Goal: Task Accomplishment & Management: Manage account settings

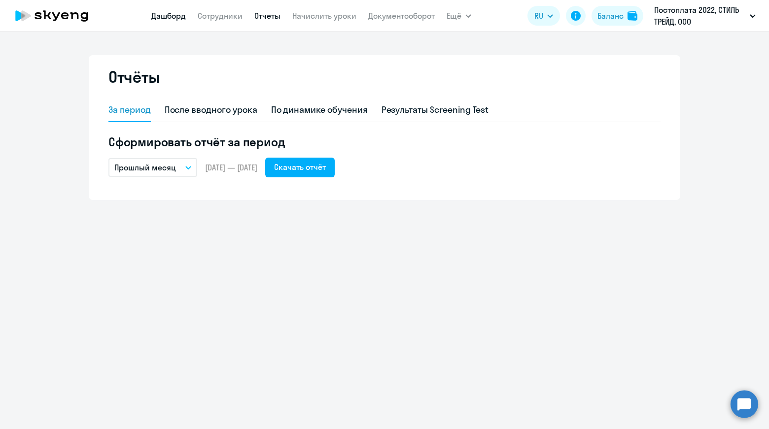
click at [169, 20] on link "Дашборд" at bounding box center [168, 16] width 35 height 10
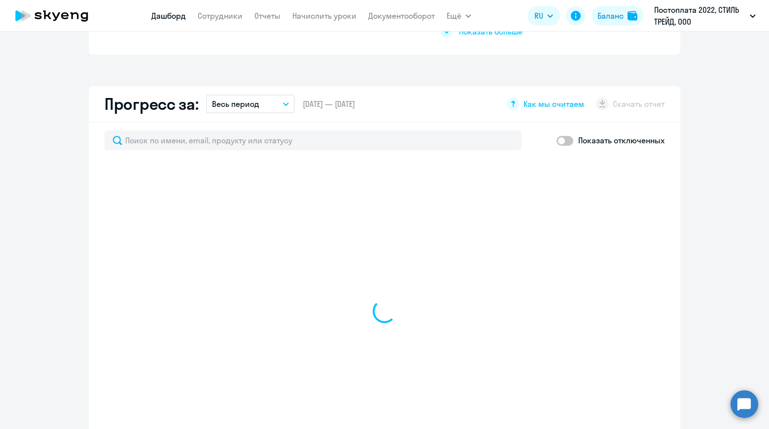
scroll to position [542, 0]
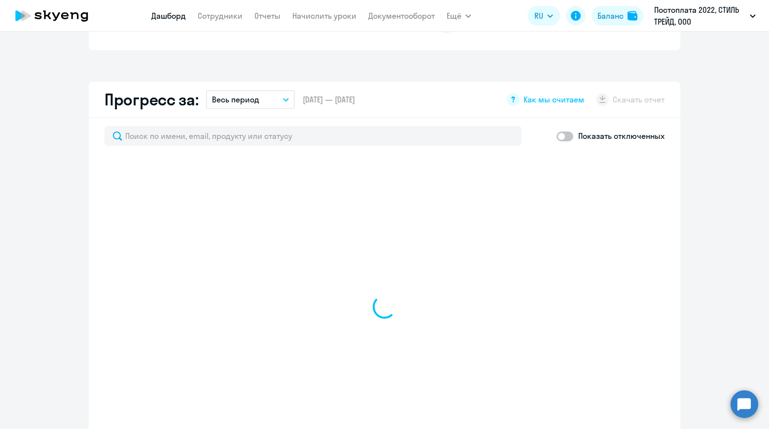
select select "30"
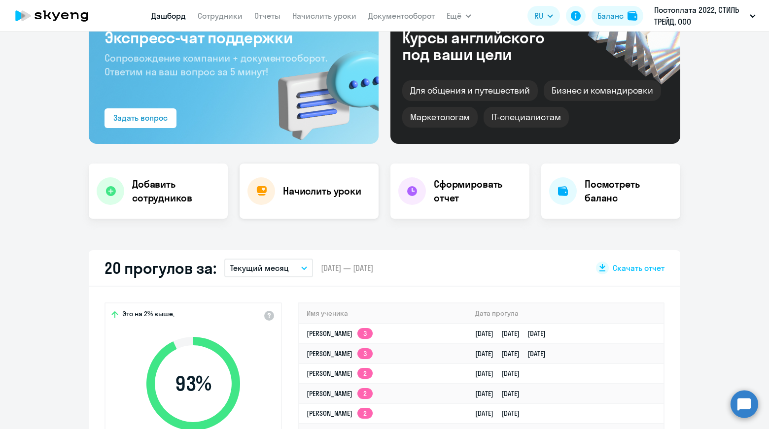
scroll to position [99, 0]
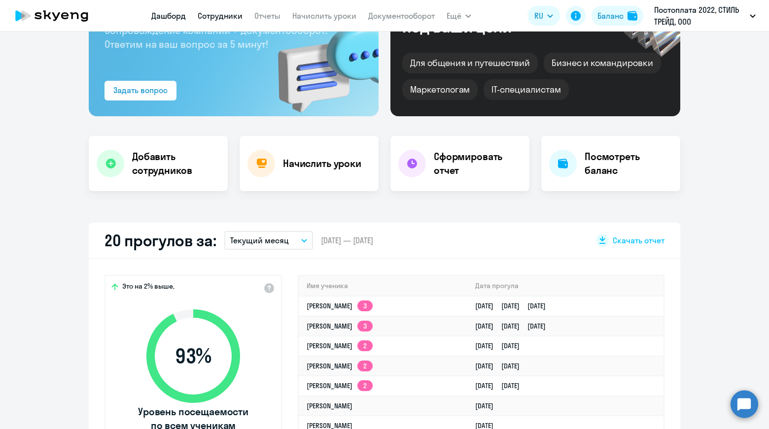
click at [232, 15] on link "Сотрудники" at bounding box center [220, 16] width 45 height 10
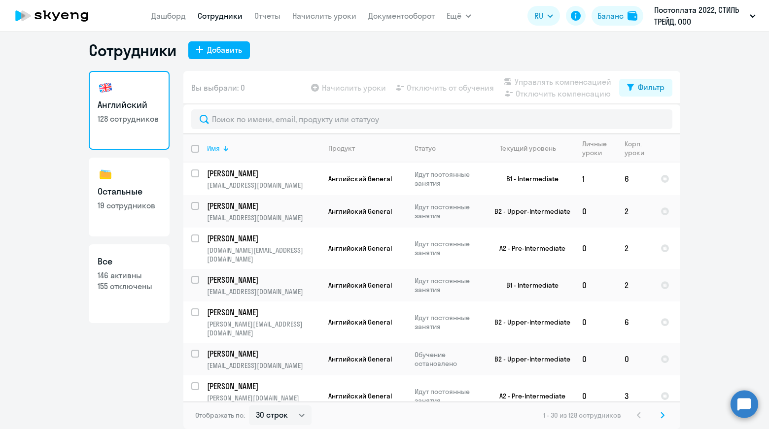
click at [216, 148] on div "Имя" at bounding box center [263, 148] width 113 height 9
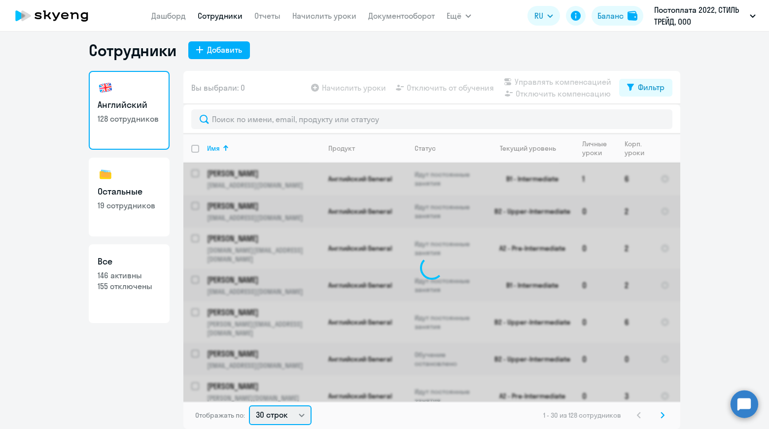
drag, startPoint x: 279, startPoint y: 416, endPoint x: 304, endPoint y: 413, distance: 25.4
click at [279, 416] on select "30 строк 50 строк 100 строк" at bounding box center [280, 416] width 63 height 20
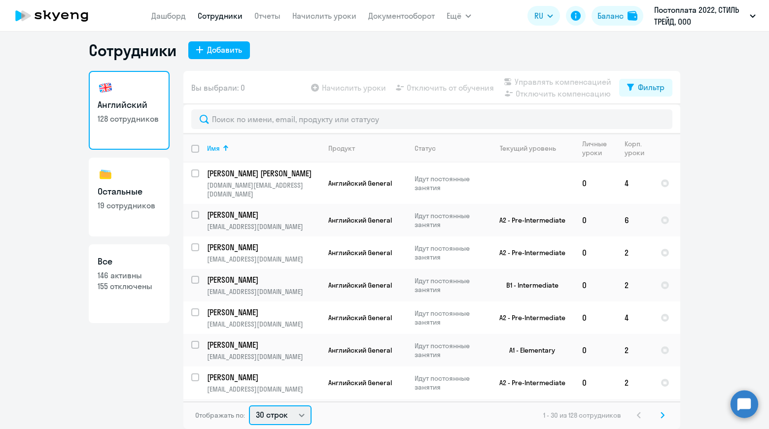
select select "100"
click at [249, 406] on select "30 строк 50 строк 100 строк" at bounding box center [280, 416] width 63 height 20
click at [216, 146] on div "Имя" at bounding box center [213, 148] width 13 height 9
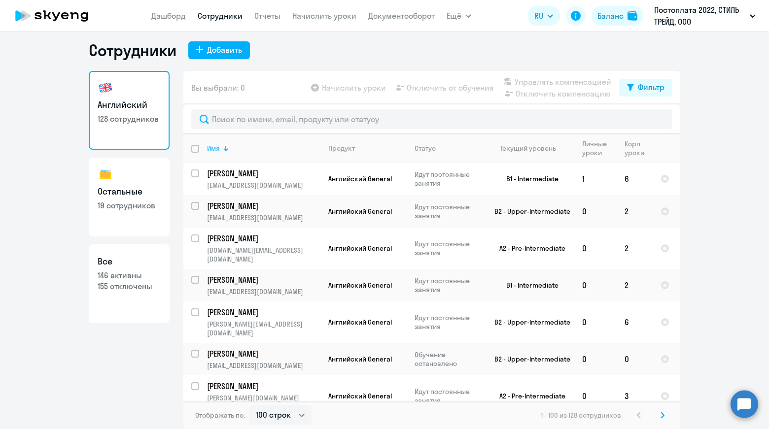
click at [215, 147] on div "Имя" at bounding box center [213, 148] width 13 height 9
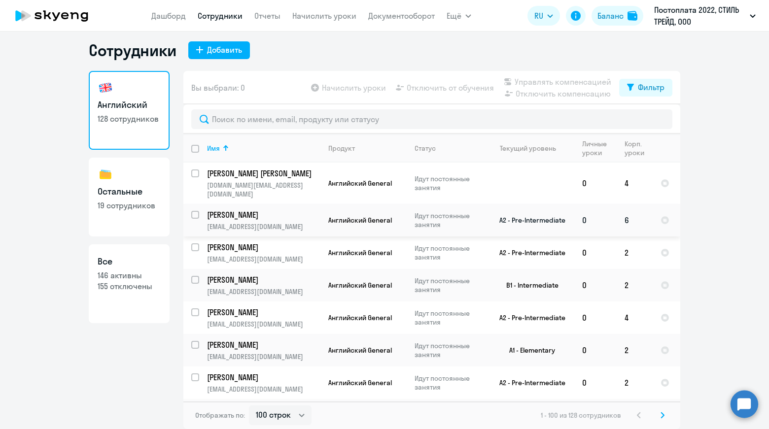
click at [277, 210] on p "[PERSON_NAME]" at bounding box center [262, 215] width 111 height 11
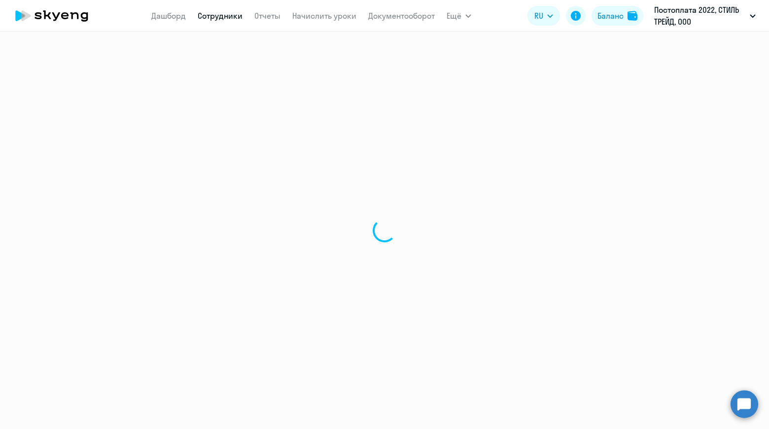
select select "english"
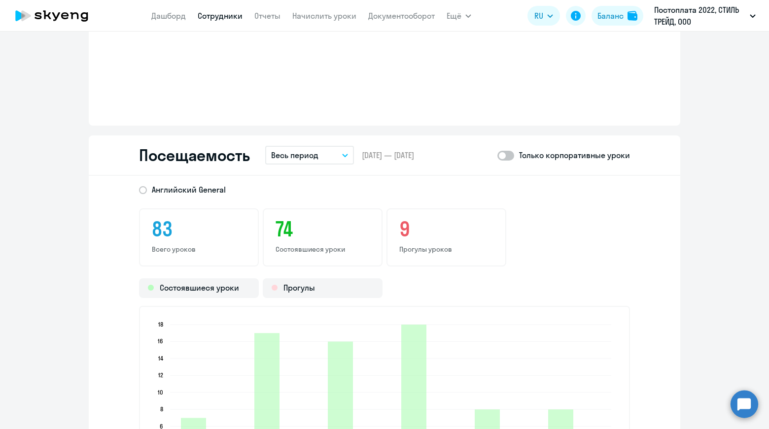
scroll to position [1183, 0]
click at [310, 155] on p "Весь период" at bounding box center [294, 155] width 47 height 12
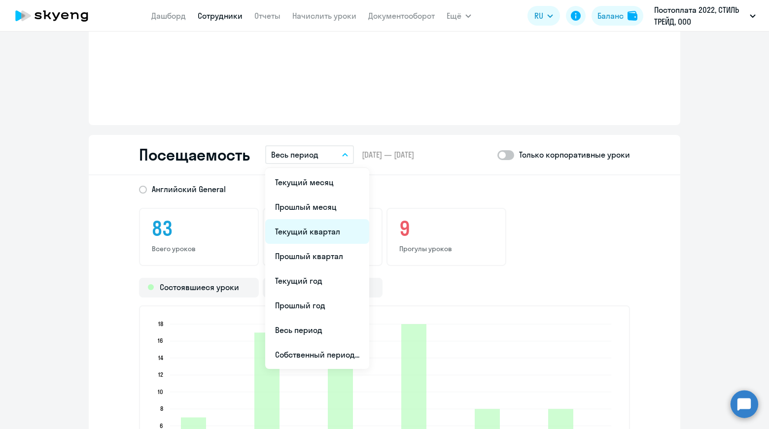
click at [330, 237] on li "Текущий квартал" at bounding box center [317, 231] width 104 height 25
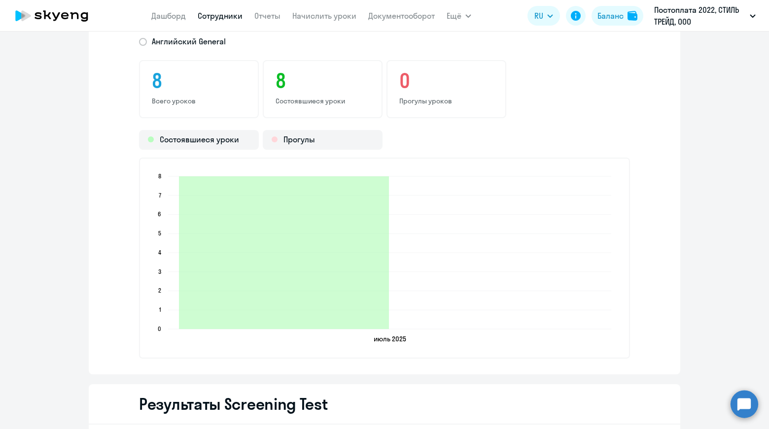
scroll to position [1282, 0]
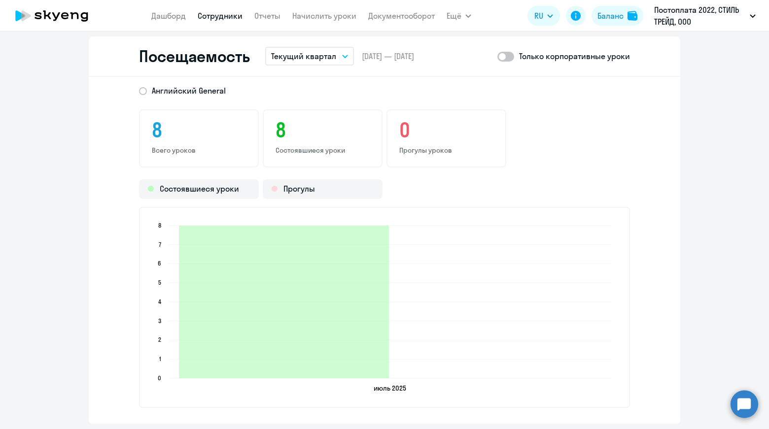
click at [317, 53] on p "Текущий квартал" at bounding box center [303, 56] width 65 height 12
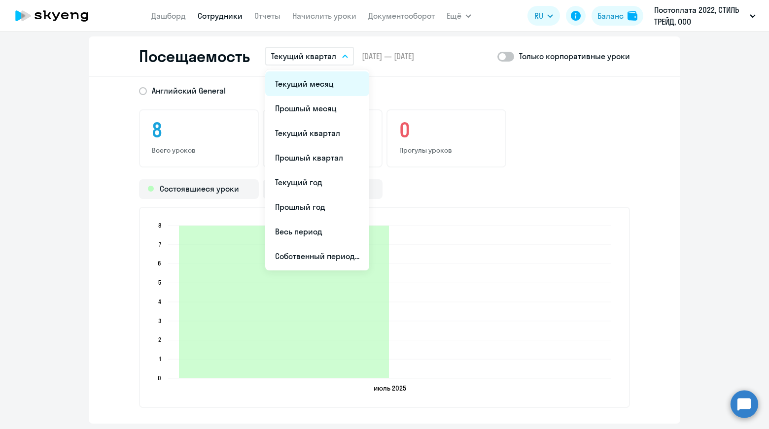
click at [310, 88] on li "Текущий месяц" at bounding box center [317, 83] width 104 height 25
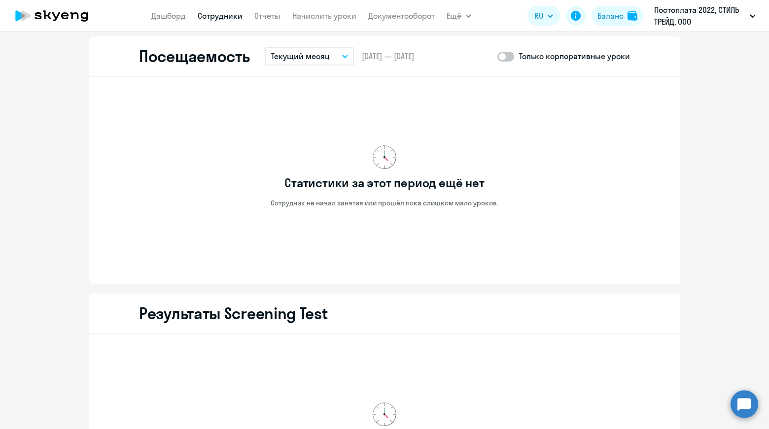
click at [321, 57] on p "Текущий месяц" at bounding box center [300, 56] width 59 height 12
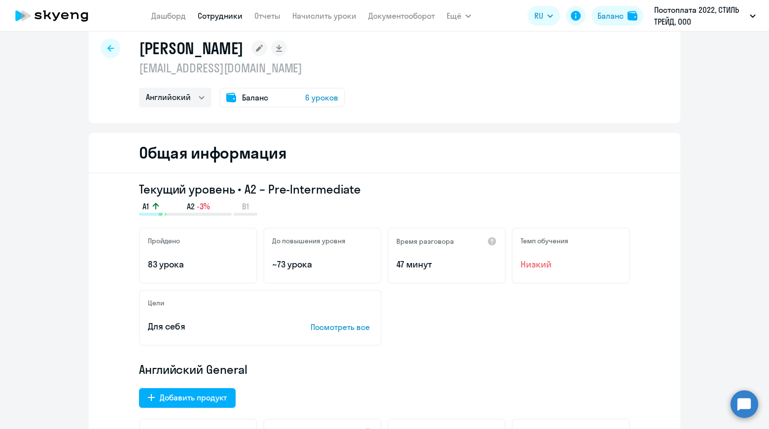
scroll to position [0, 0]
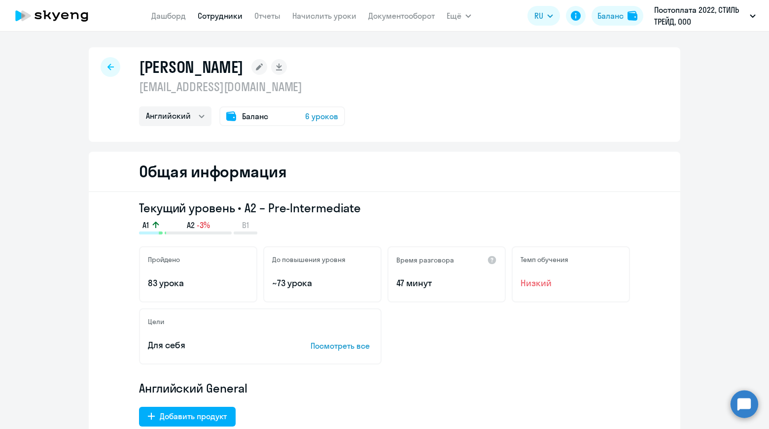
click at [108, 65] on icon at bounding box center [110, 67] width 6 height 7
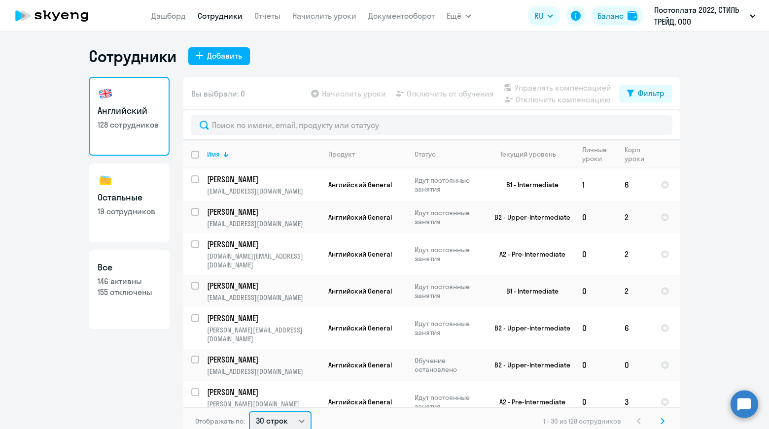
click at [291, 419] on select "30 строк 50 строк 100 строк" at bounding box center [280, 422] width 63 height 20
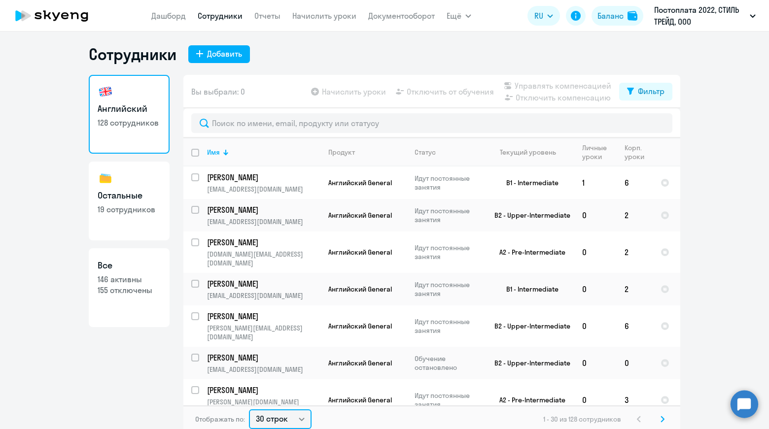
select select "100"
click at [249, 410] on select "30 строк 50 строк 100 строк" at bounding box center [280, 420] width 63 height 20
click at [208, 154] on div "Имя" at bounding box center [213, 152] width 13 height 9
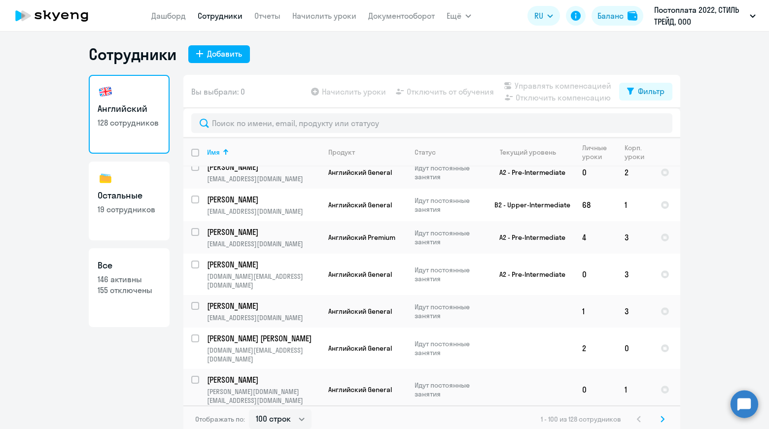
scroll to position [2317, 0]
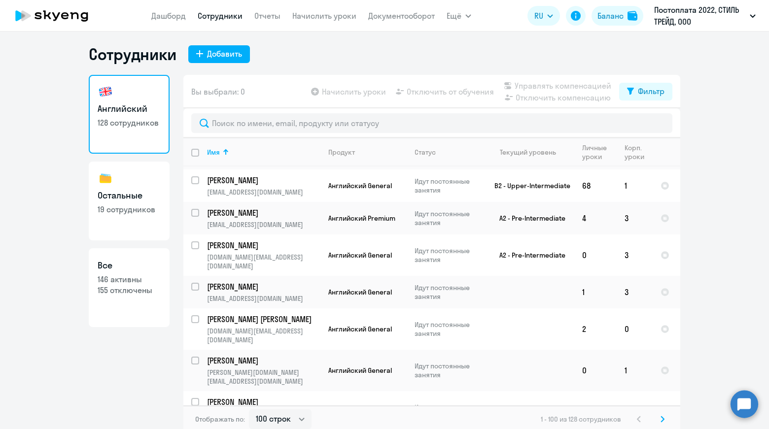
click at [746, 410] on circle at bounding box center [745, 404] width 28 height 28
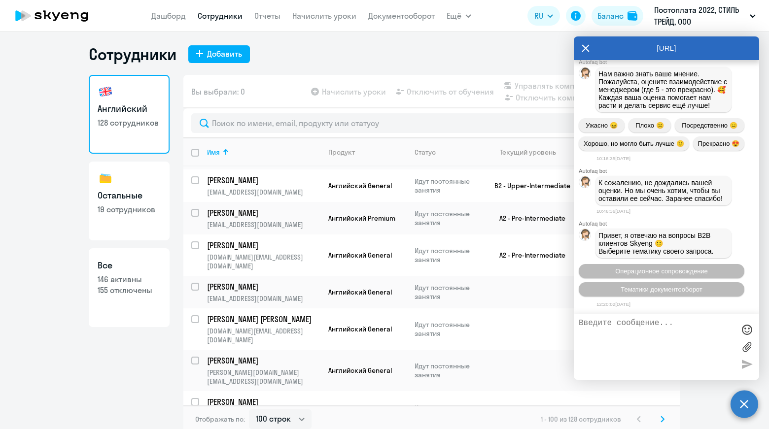
scroll to position [95379, 0]
click at [669, 274] on span "Операционное сопровождение" at bounding box center [661, 271] width 93 height 7
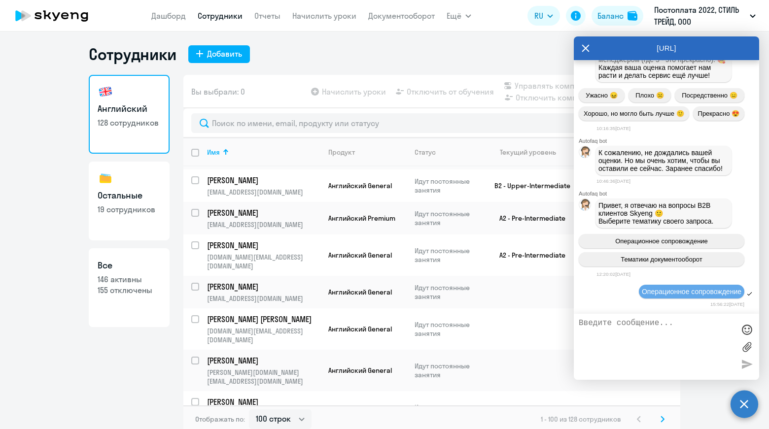
scroll to position [95488, 0]
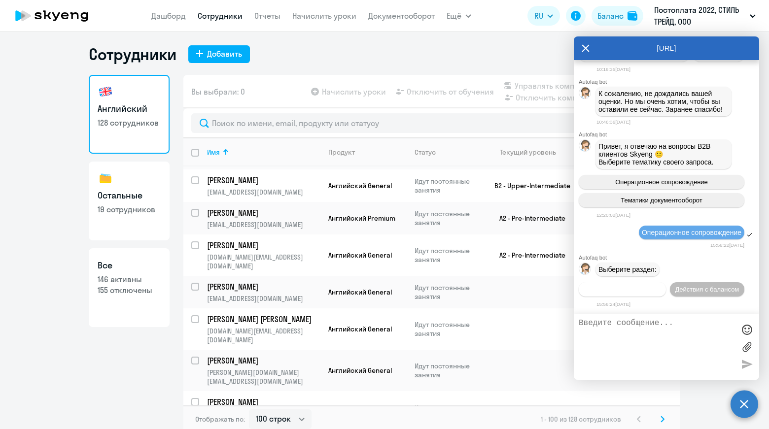
click at [657, 286] on span "Действия по сотрудникам" at bounding box center [622, 289] width 76 height 7
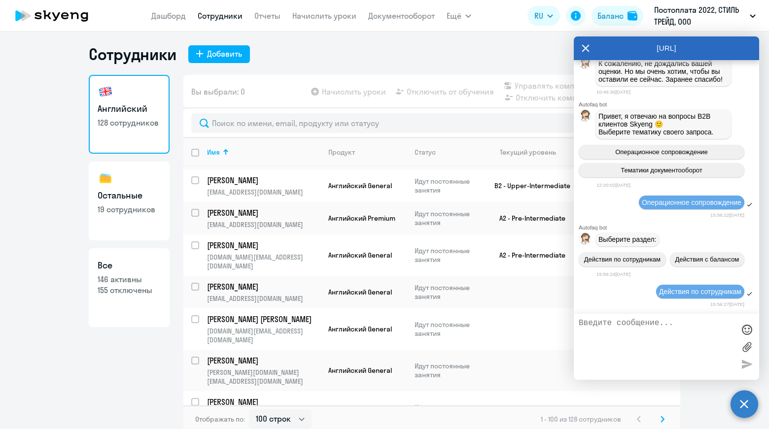
scroll to position [95636, 0]
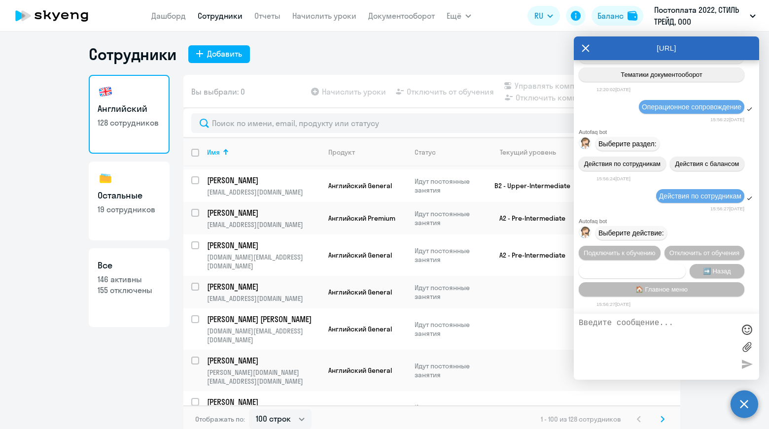
click at [638, 271] on span "Сотруднику нужна помощь" at bounding box center [632, 271] width 80 height 7
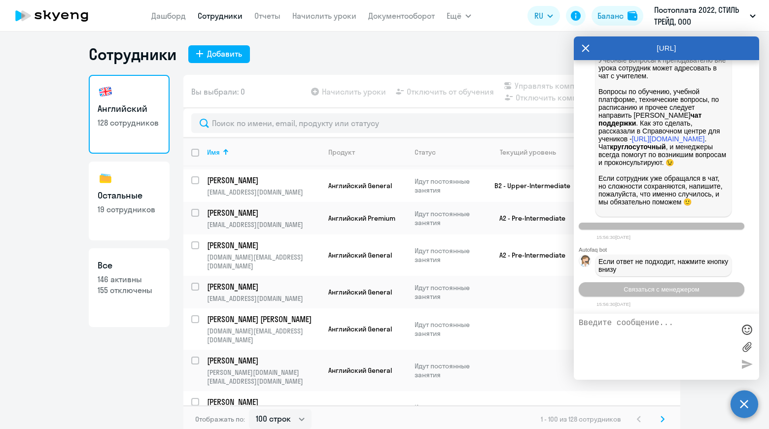
scroll to position [95978, 0]
click at [635, 289] on span "Связаться с менеджером" at bounding box center [661, 289] width 75 height 7
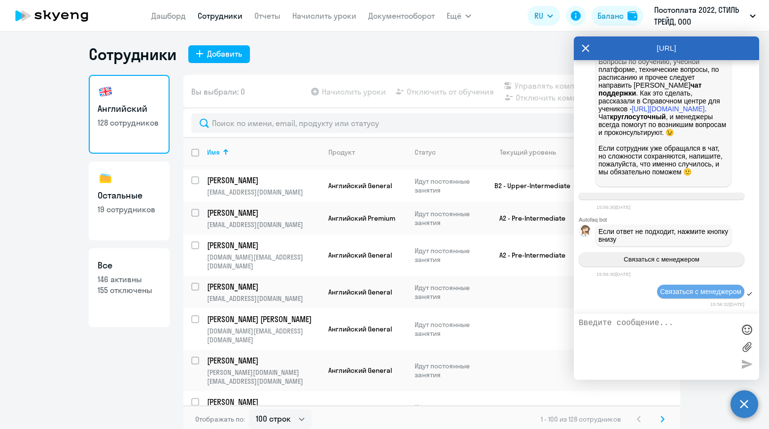
click at [635, 289] on div "Связаться с менеджером" at bounding box center [666, 292] width 185 height 17
click at [124, 353] on div "Английский 128 сотрудников Остальные 19 сотрудников Все 146 активны 155 отключе…" at bounding box center [129, 251] width 81 height 352
click at [620, 315] on div at bounding box center [666, 347] width 185 height 66
click at [654, 325] on textarea at bounding box center [657, 347] width 156 height 56
click at [607, 334] on textarea "Добрый день! Мне нуобходима ваша помощь по двум вопросам: 1." at bounding box center [657, 347] width 156 height 56
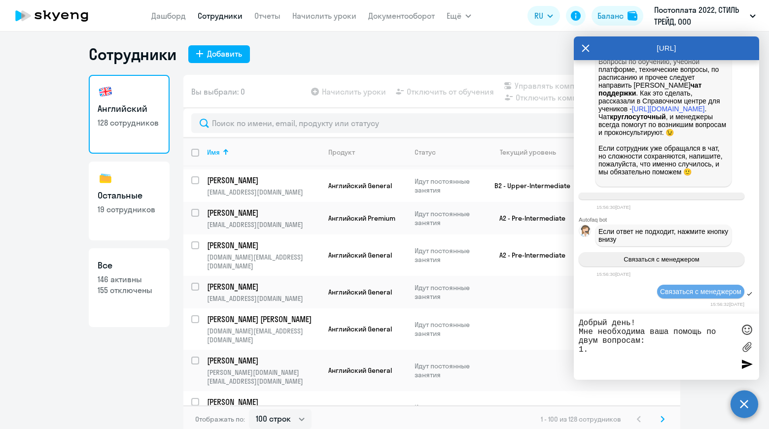
click at [606, 348] on textarea "Добрый день! Мне необходима ваша помощь по двум вопросам: 1." at bounding box center [657, 347] width 156 height 56
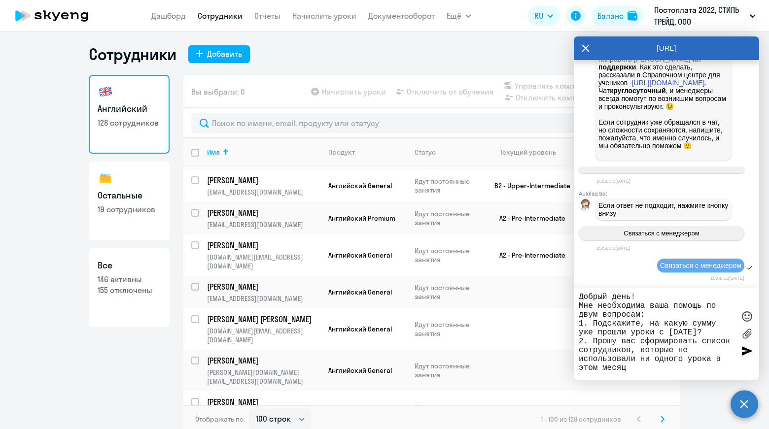
type textarea "Добрый день! Мне необходима ваша помощь по двум вопросам: 1. Подскажите, на как…"
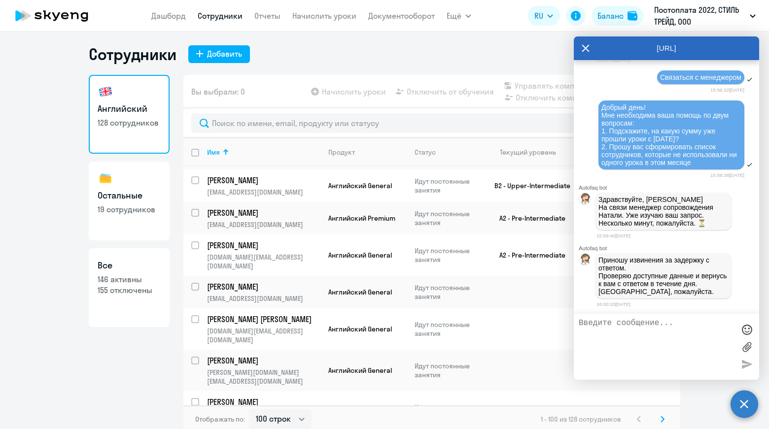
scroll to position [96227, 0]
type textarea "Благодарю"
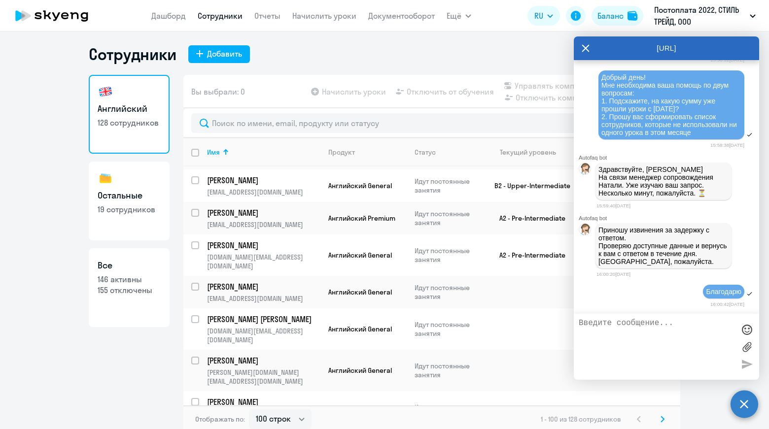
scroll to position [96258, 0]
click at [589, 48] on icon at bounding box center [586, 48] width 8 height 24
click at [586, 49] on div "Сотрудники Добавить" at bounding box center [385, 54] width 592 height 20
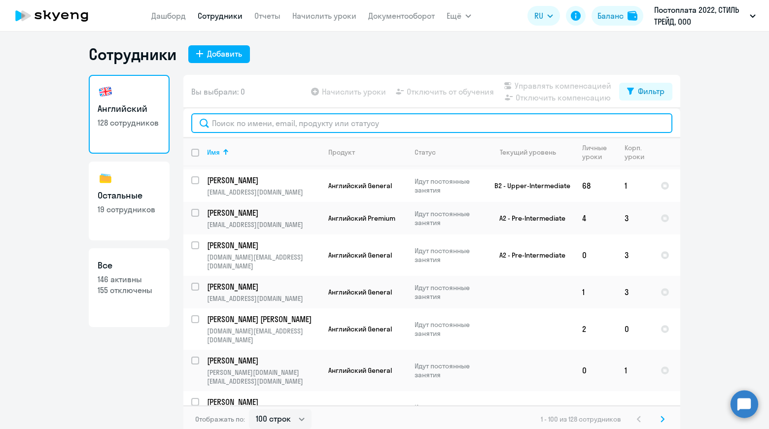
click at [240, 123] on input "text" at bounding box center [431, 123] width 481 height 20
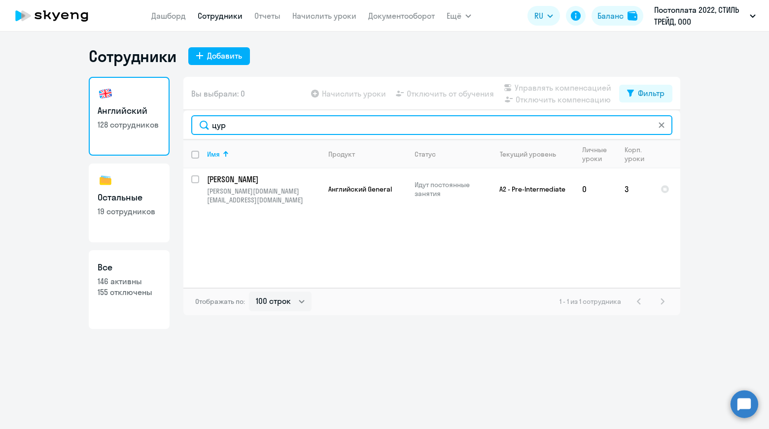
scroll to position [0, 0]
type input "цур"
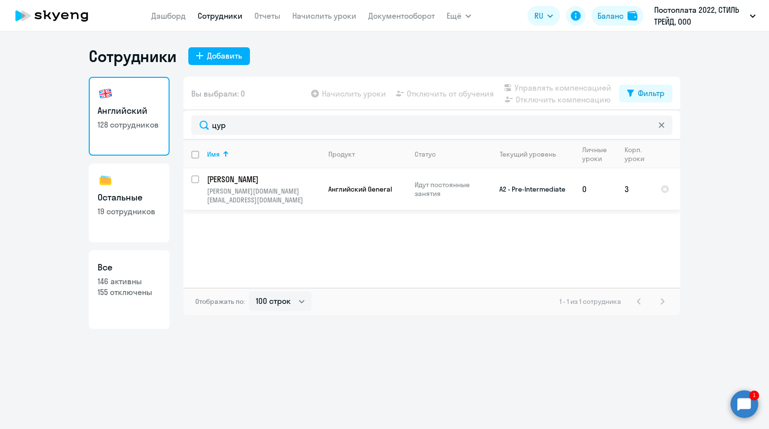
click at [195, 180] on input "select row 38922111" at bounding box center [201, 185] width 20 height 20
checkbox input "true"
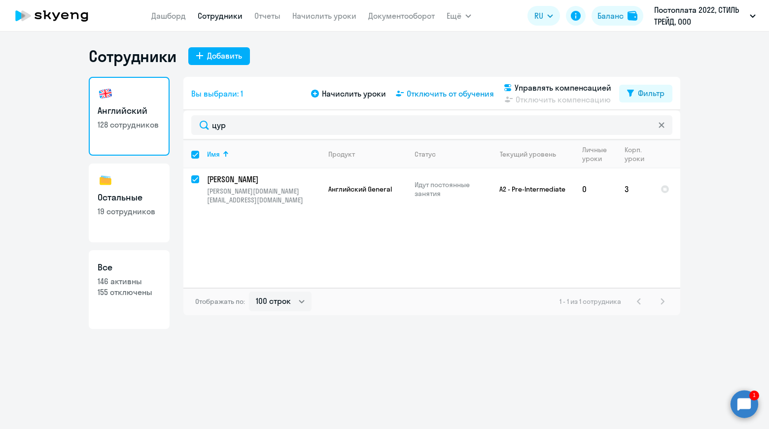
click at [447, 98] on span "Отключить от обучения" at bounding box center [450, 94] width 87 height 12
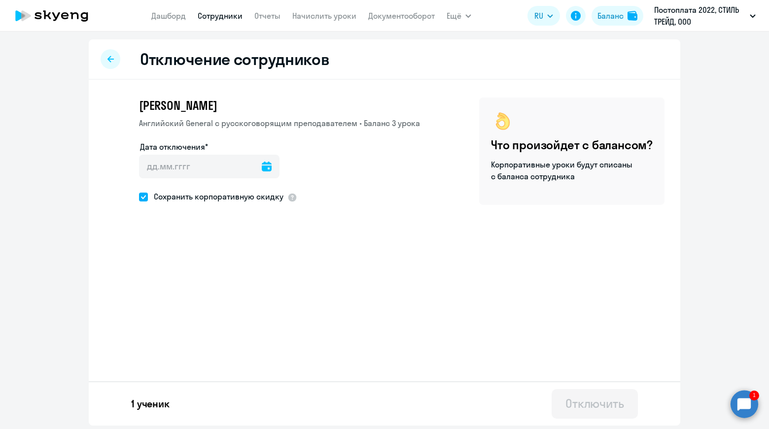
click at [262, 164] on icon at bounding box center [267, 167] width 10 height 10
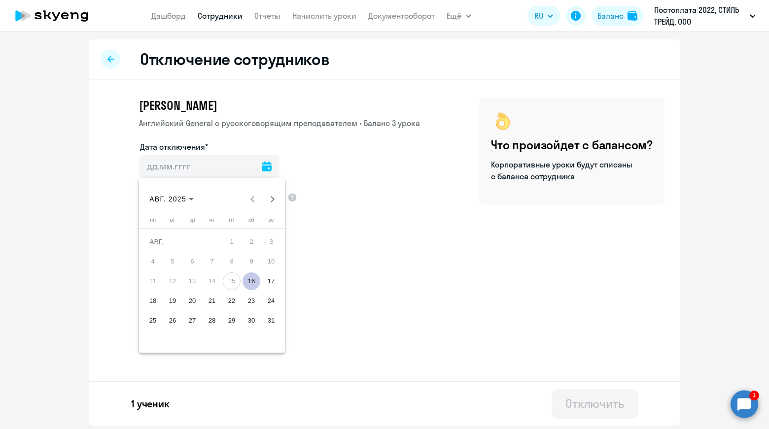
click at [274, 317] on span "31" at bounding box center [271, 321] width 18 height 18
type input "[DATE]"
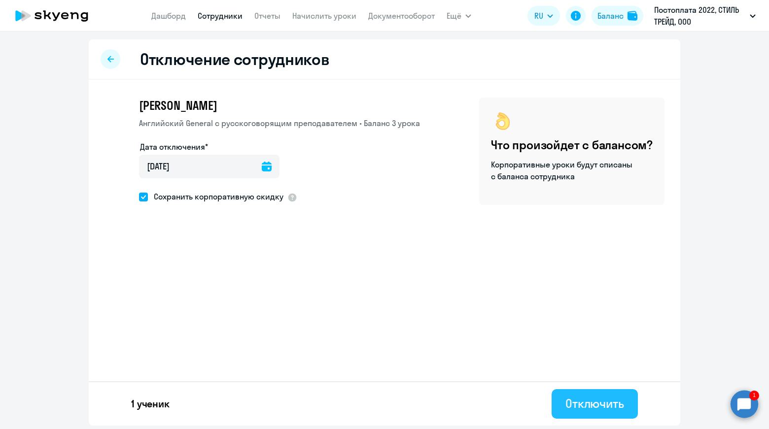
click at [599, 404] on div "Отключить" at bounding box center [594, 404] width 59 height 16
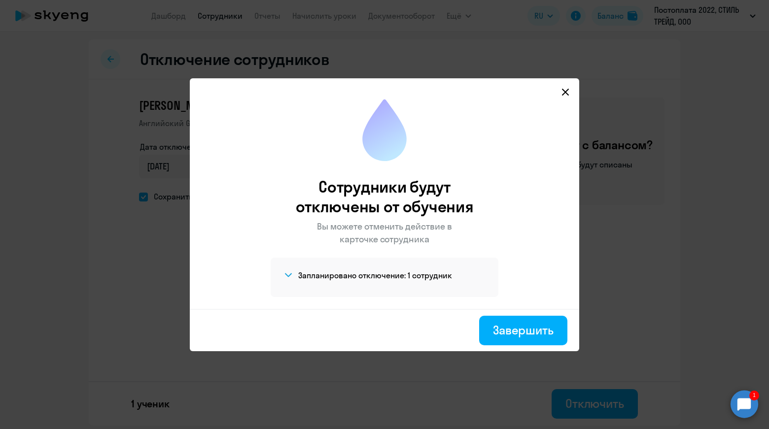
click at [567, 96] on svg-icon at bounding box center [565, 92] width 12 height 12
select select "30"
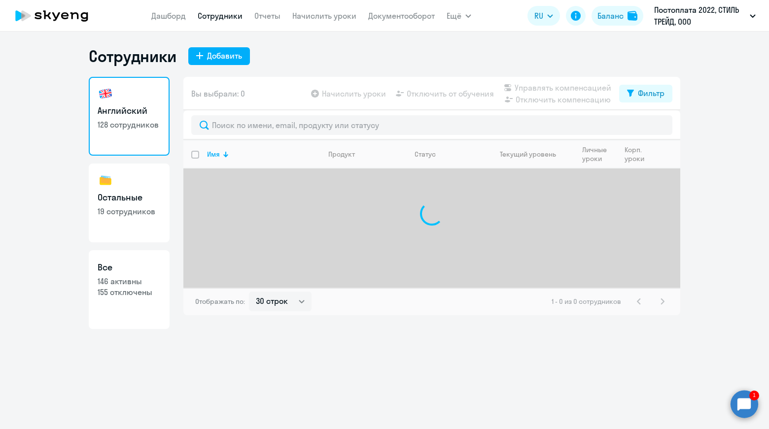
click at [743, 395] on circle at bounding box center [745, 404] width 28 height 28
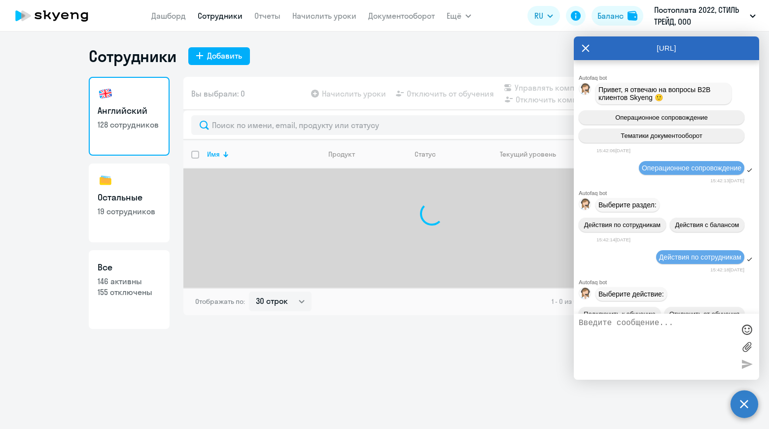
scroll to position [96326, 0]
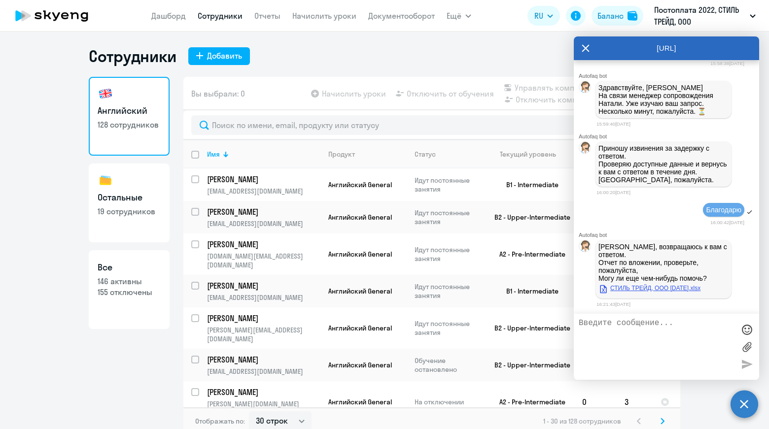
click at [639, 294] on link "СТИЛЬ ТРЕЙД, ООО [DATE].xlsx" at bounding box center [649, 288] width 102 height 12
click at [421, 18] on link "Документооборот" at bounding box center [401, 16] width 67 height 10
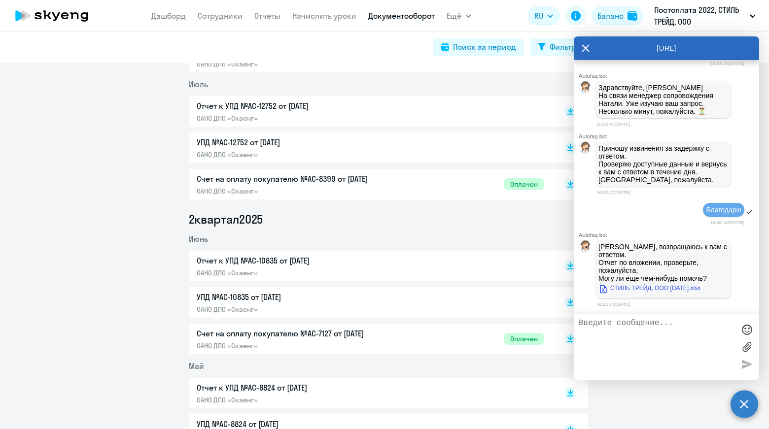
scroll to position [197, 0]
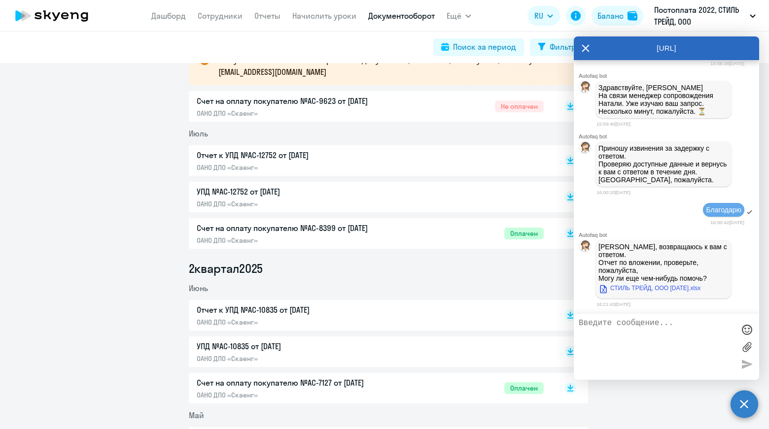
click at [353, 231] on p "Счет на оплату покупателю №AC-8399 от [DATE]" at bounding box center [300, 228] width 207 height 12
click at [382, 99] on p "Счет на оплату покупателю №AC-9623 от [DATE]" at bounding box center [300, 101] width 207 height 12
